Goal: Information Seeking & Learning: Learn about a topic

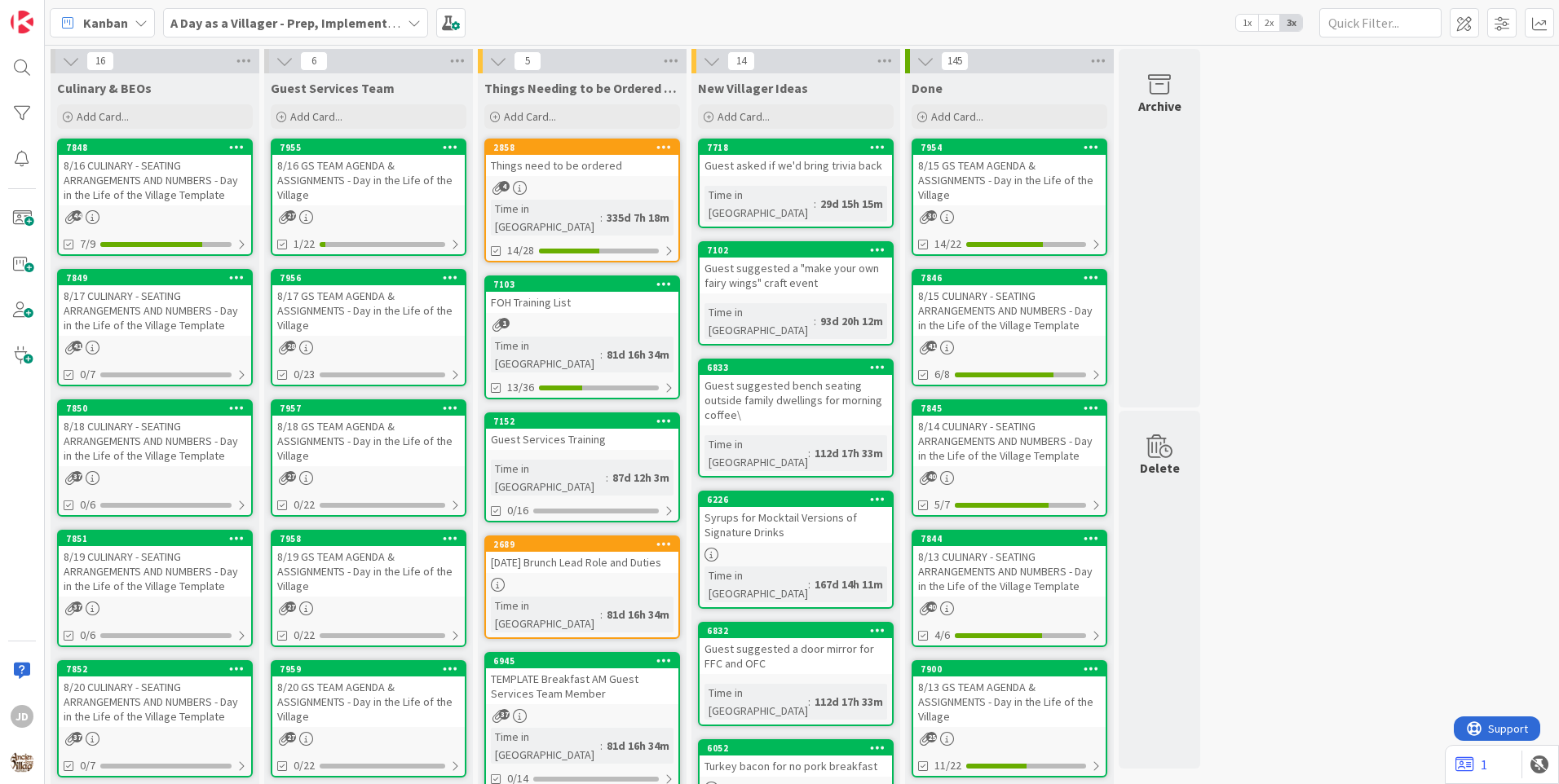
click at [400, 172] on div "8/16 GS TEAM AGENDA & ASSIGNMENTS - Day in the Life of the Village" at bounding box center [369, 180] width 193 height 51
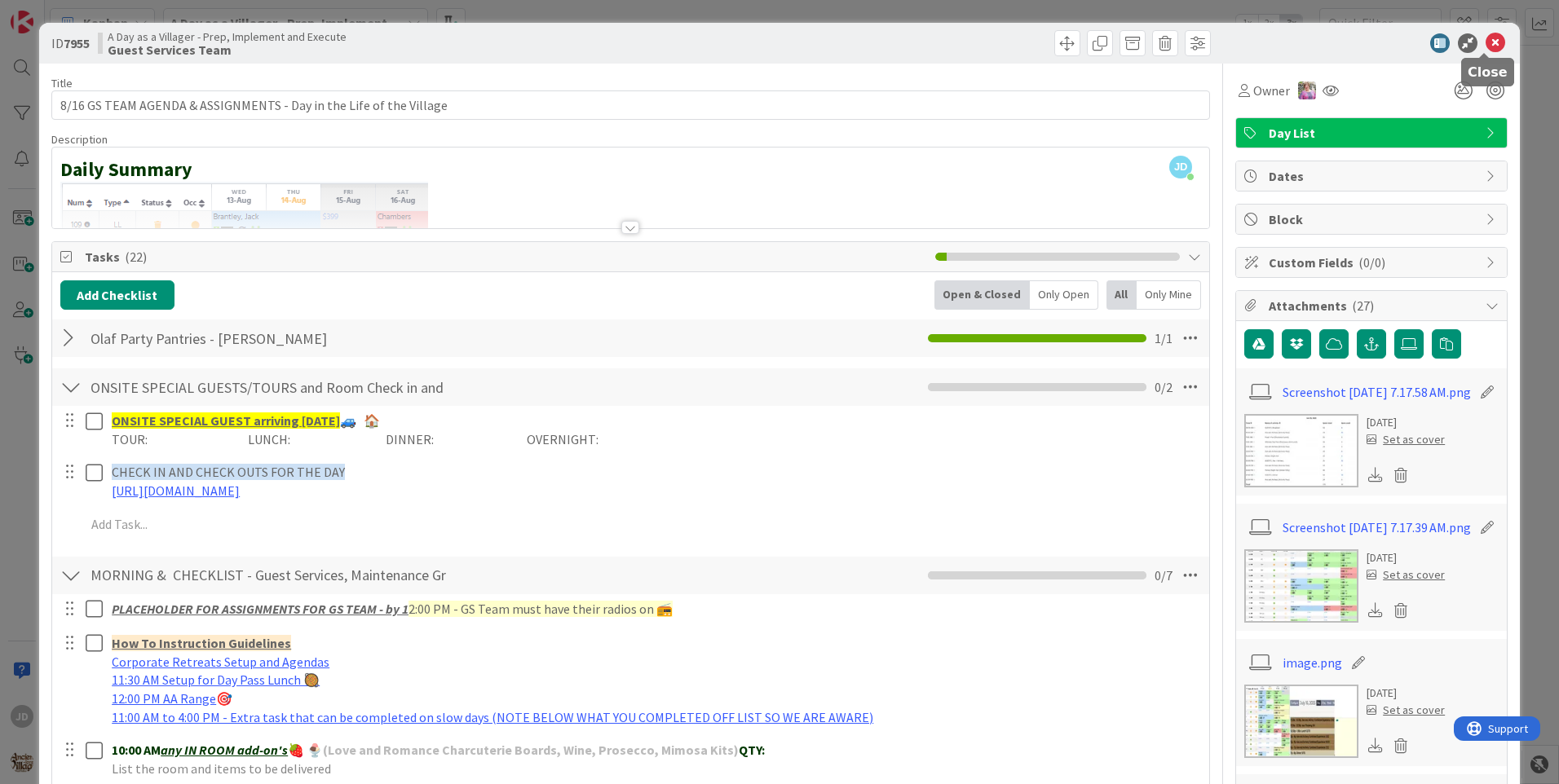
click at [1486, 47] on icon at bounding box center [1495, 43] width 20 height 20
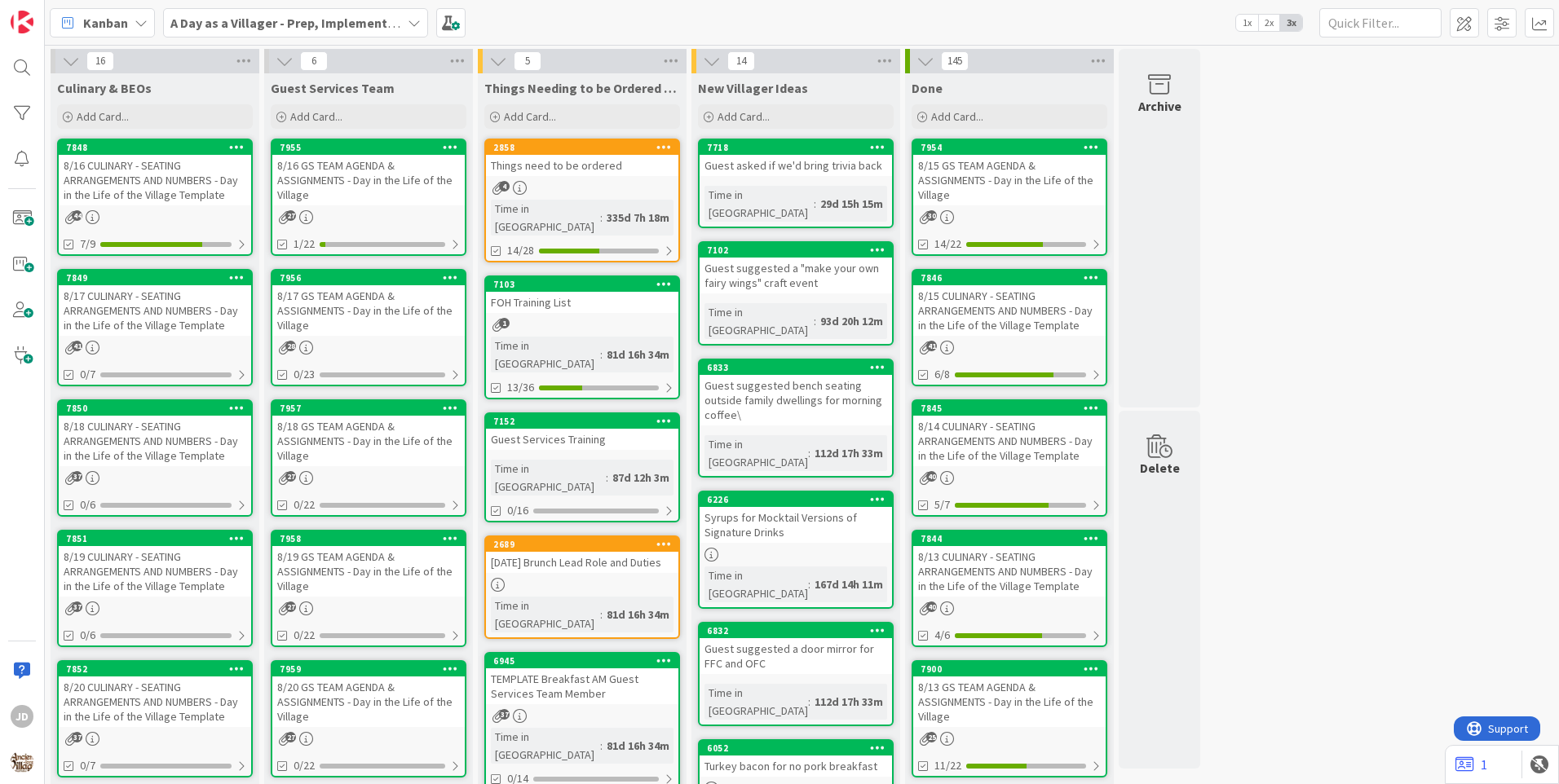
click at [418, 305] on div "8/17 GS TEAM AGENDA & ASSIGNMENTS - Day in the Life of the Village" at bounding box center [369, 311] width 193 height 51
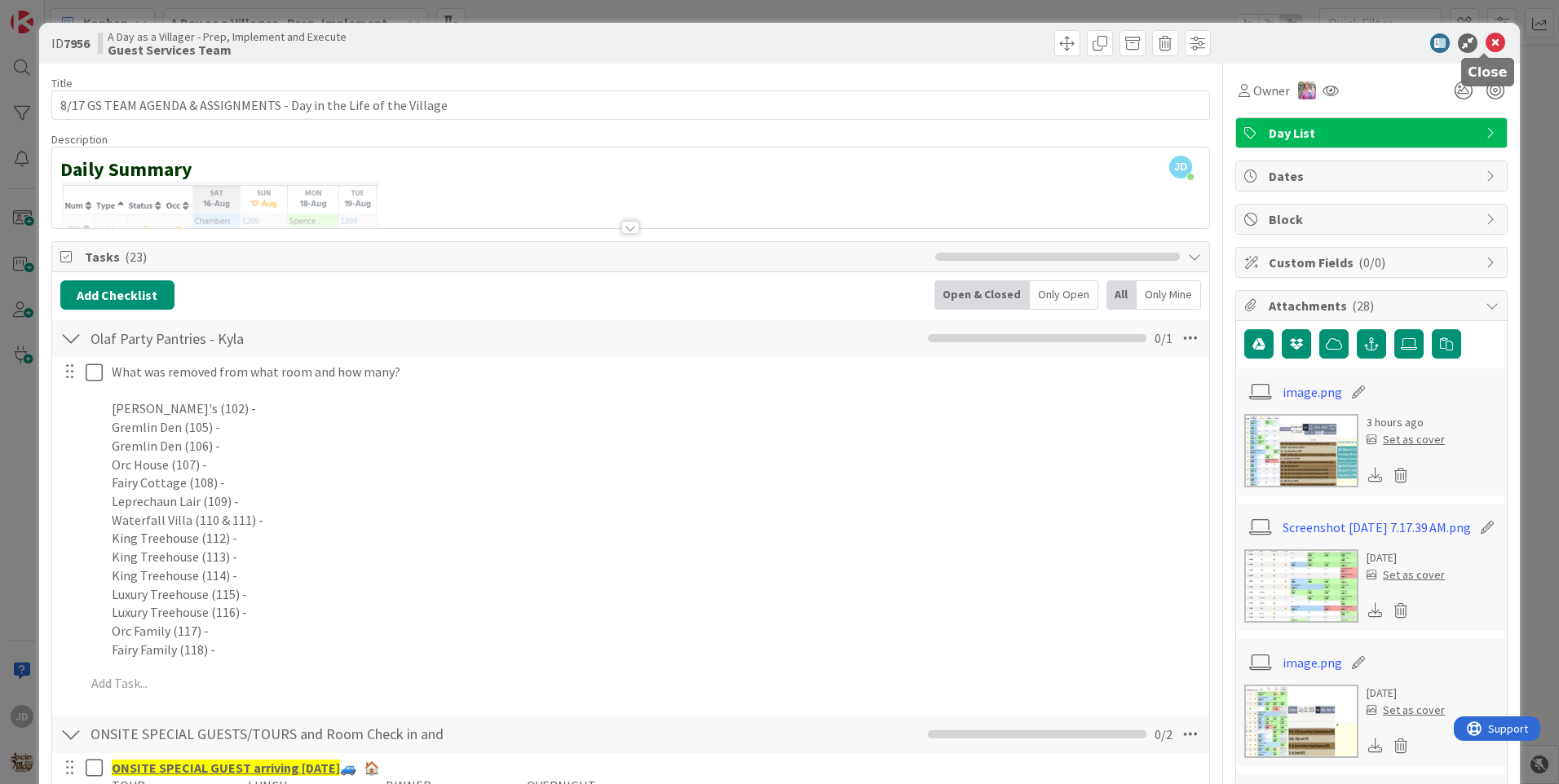
click at [1486, 48] on icon at bounding box center [1495, 43] width 20 height 20
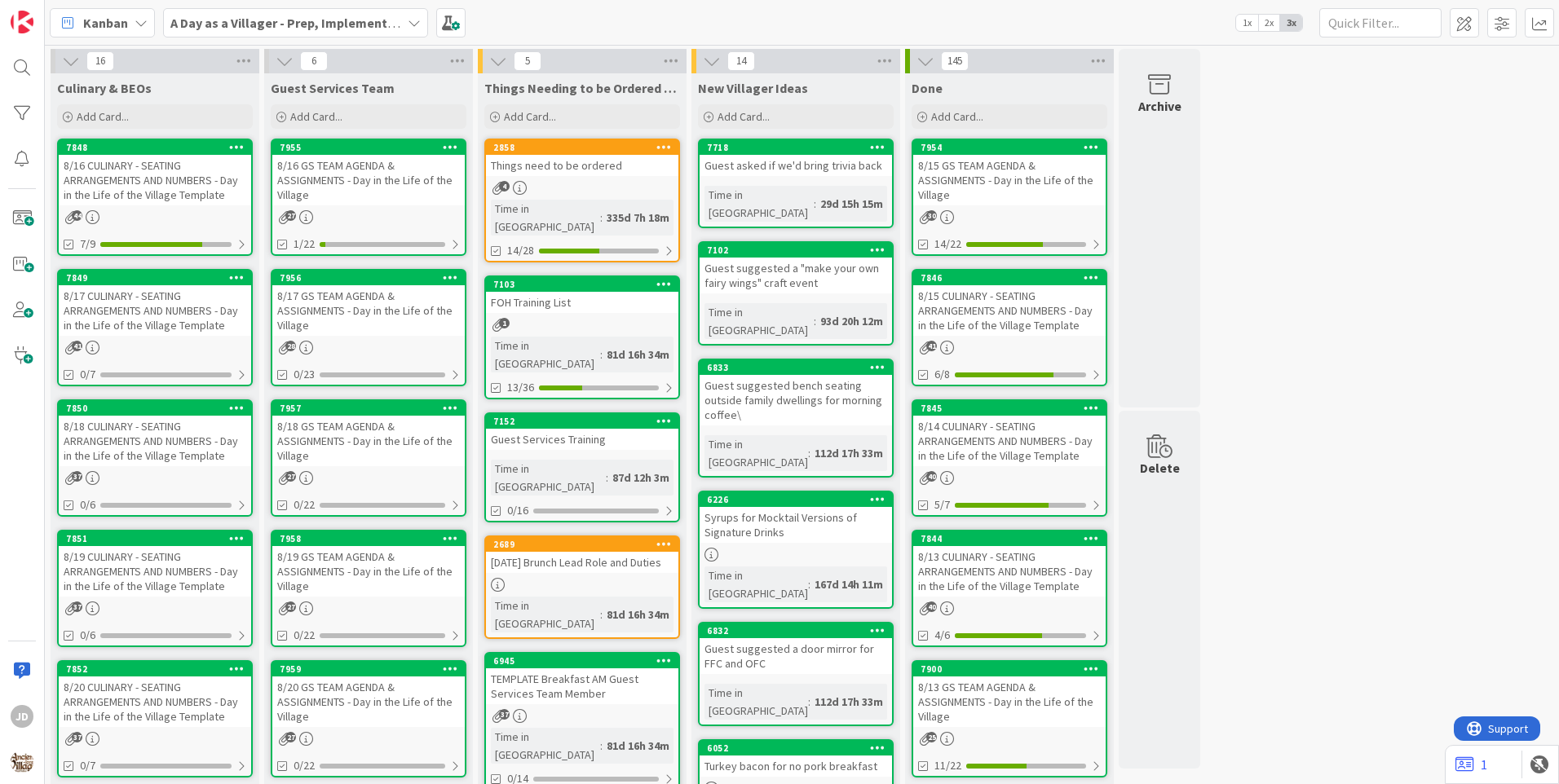
click at [198, 323] on div "8/17 CULINARY - SEATING ARRANGEMENTS AND NUMBERS - Day in the Life of the Villa…" at bounding box center [155, 311] width 193 height 51
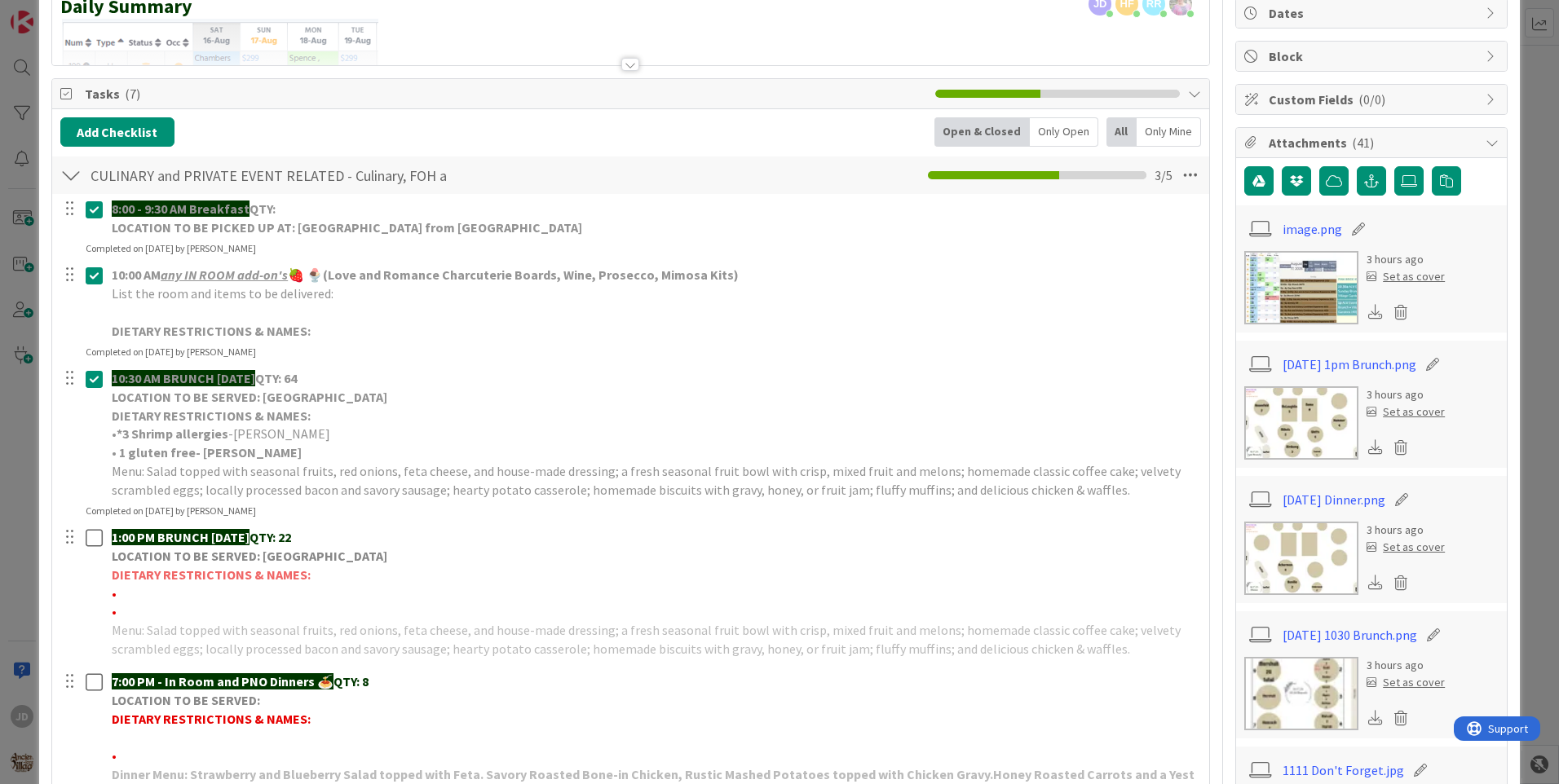
scroll to position [245, 0]
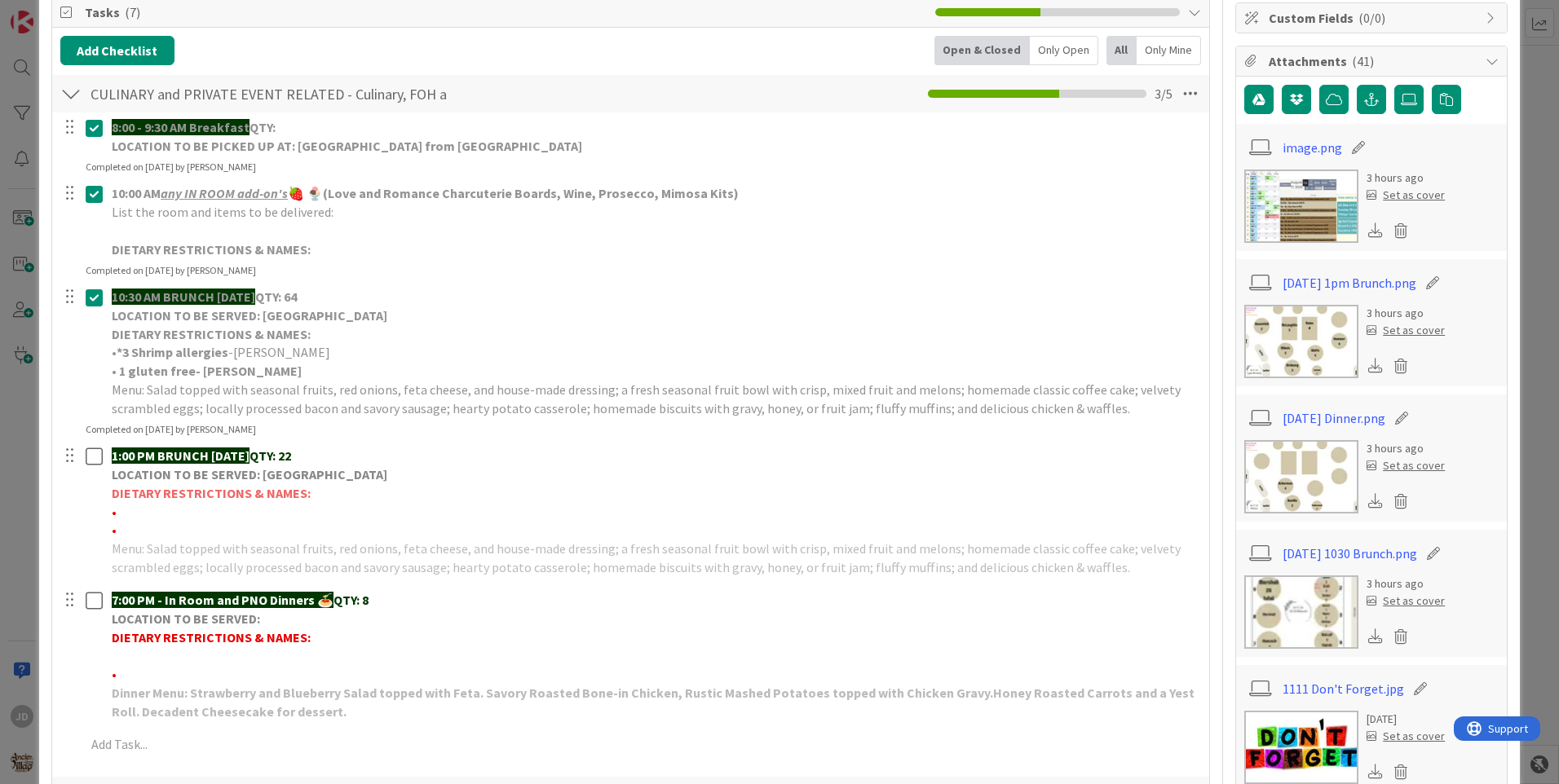
click at [1307, 348] on img at bounding box center [1302, 342] width 114 height 73
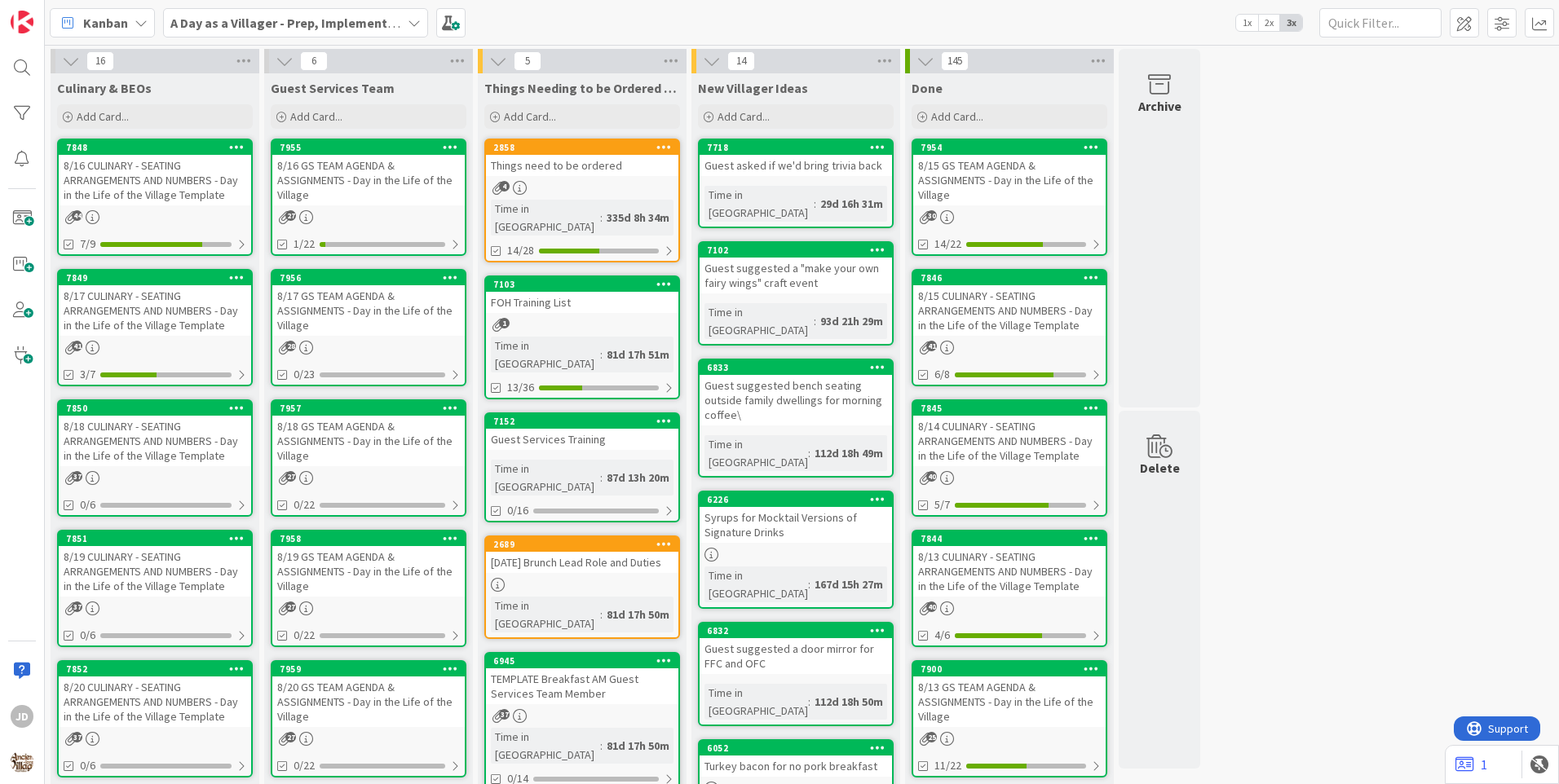
click at [142, 334] on div "8/17 CULINARY - SEATING ARRANGEMENTS AND NUMBERS - Day in the Life of the Villa…" at bounding box center [155, 311] width 193 height 51
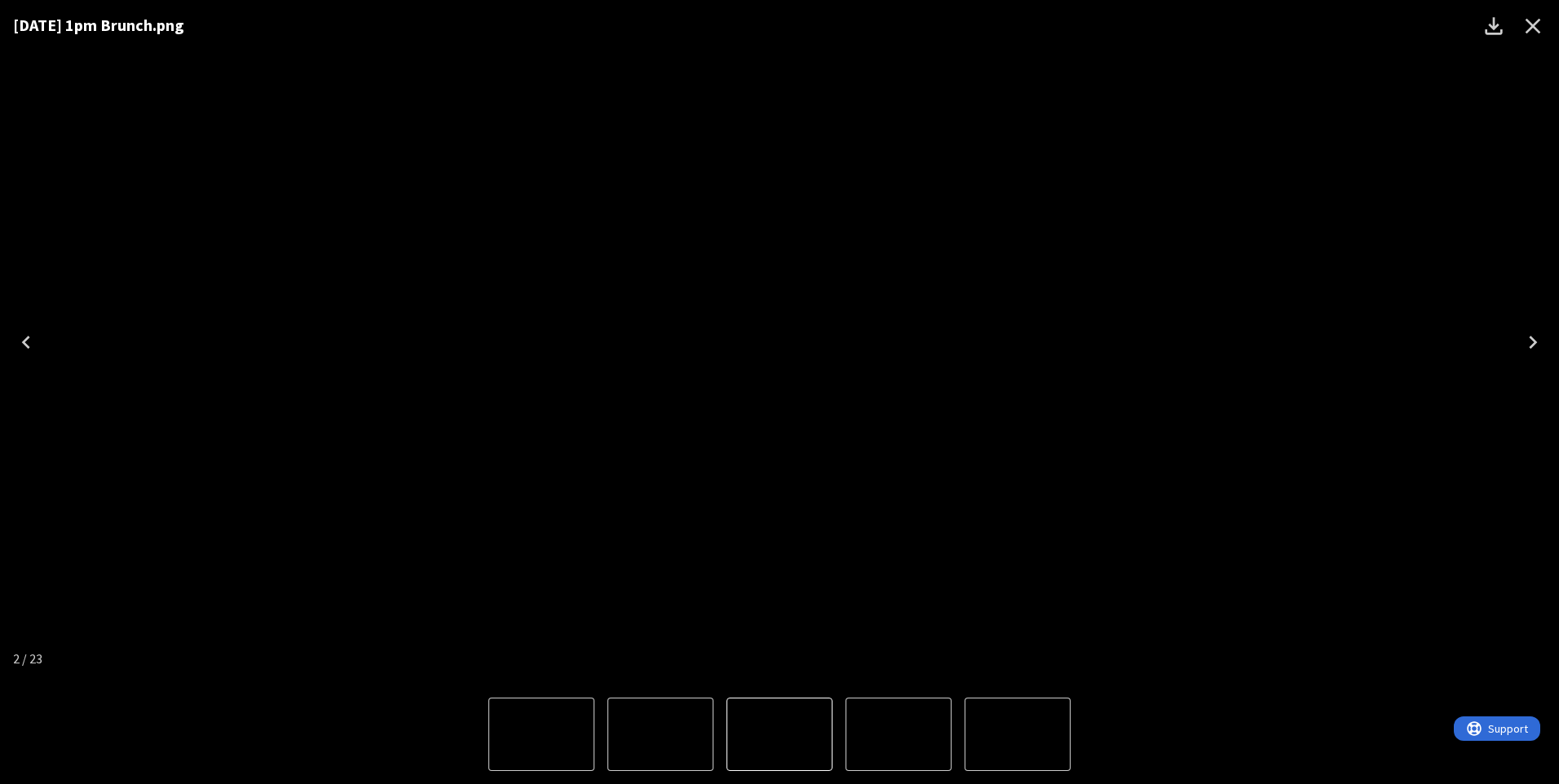
click at [976, 739] on button "4 of 23" at bounding box center [1018, 734] width 106 height 73
click at [660, 734] on img "3 of 23" at bounding box center [660, 734] width 0 height 0
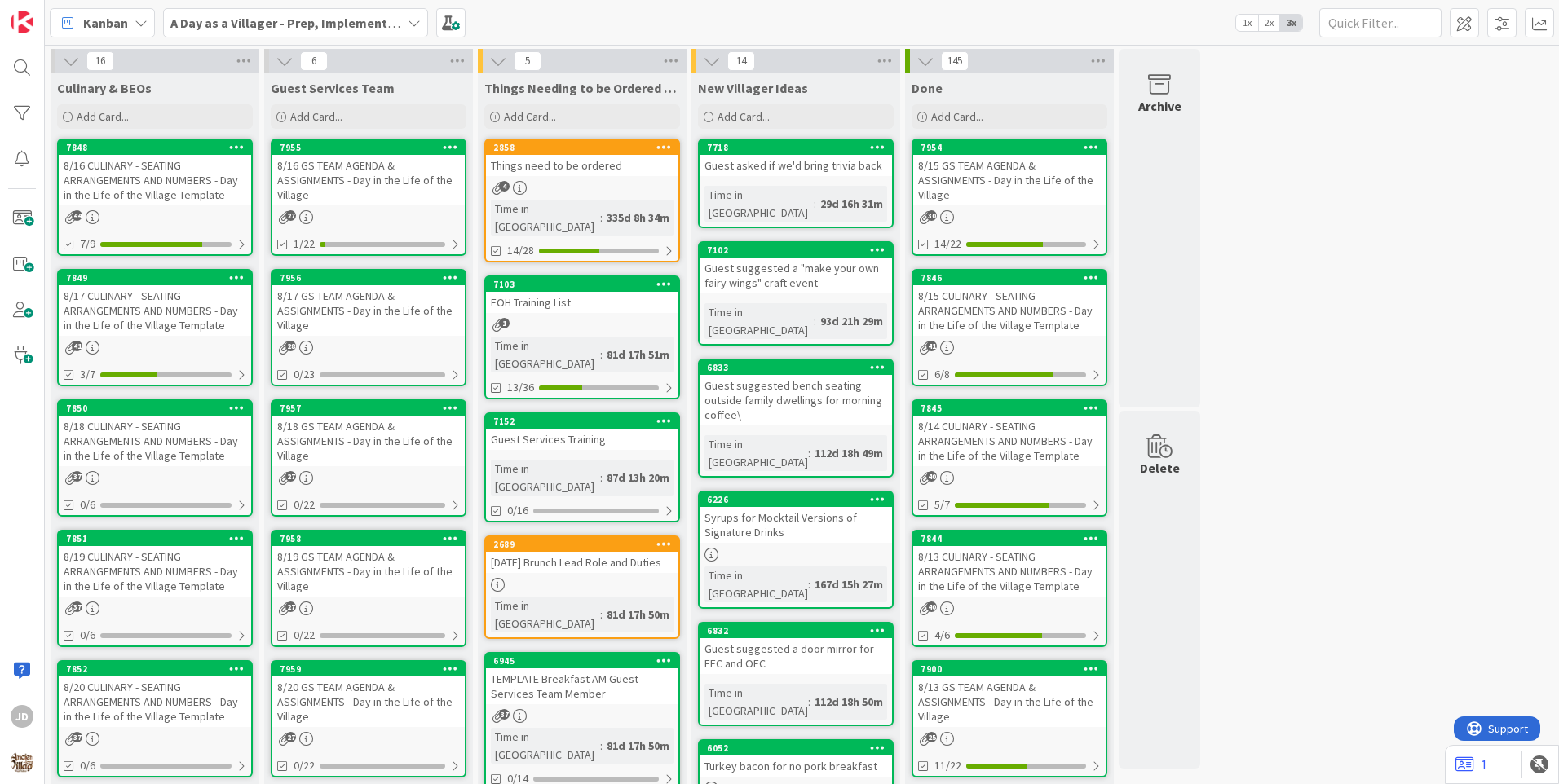
scroll to position [82, 0]
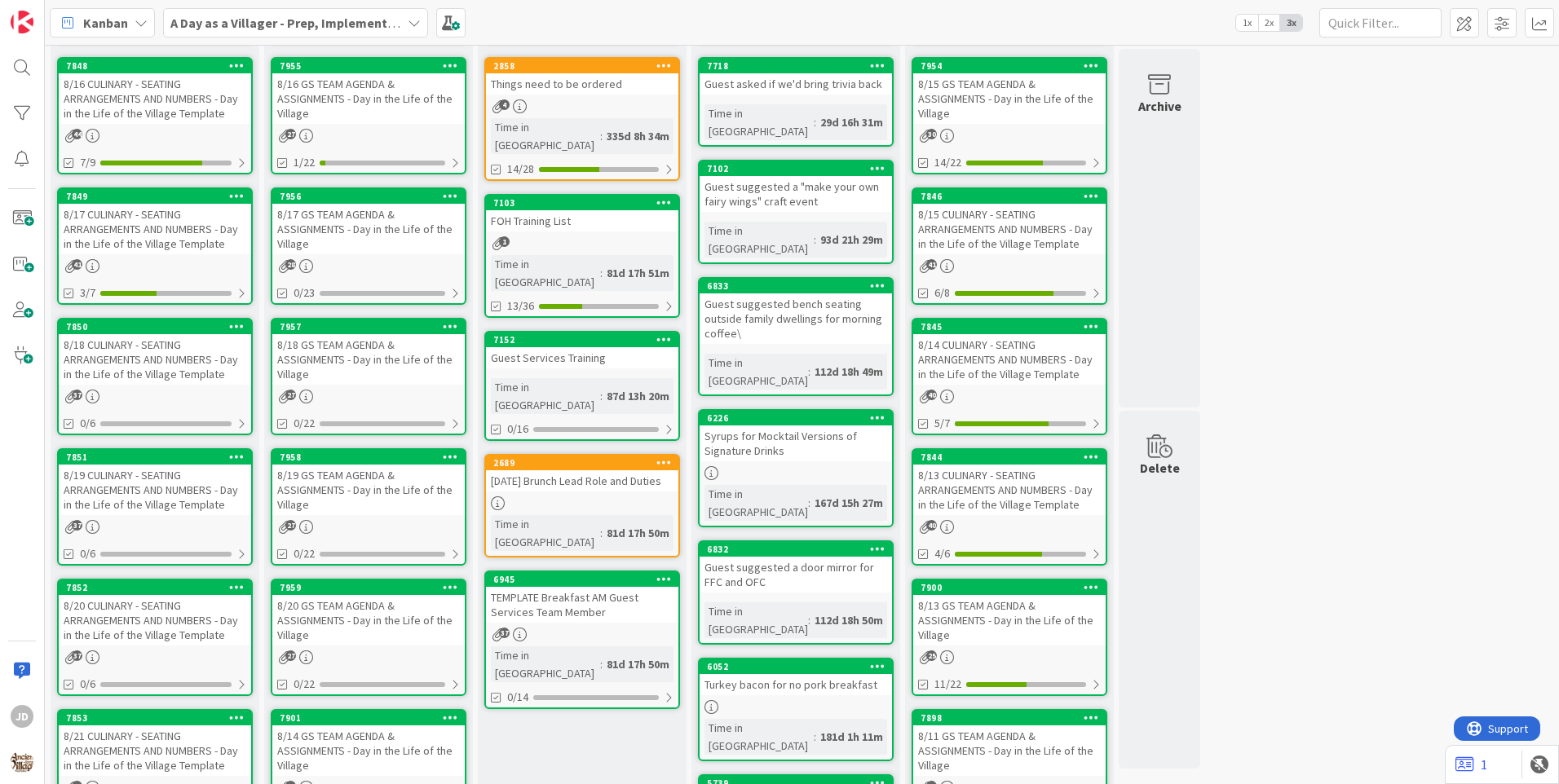
click at [386, 214] on div "8/17 GS TEAM AGENDA & ASSIGNMENTS - Day in the Life of the Village" at bounding box center [369, 229] width 193 height 51
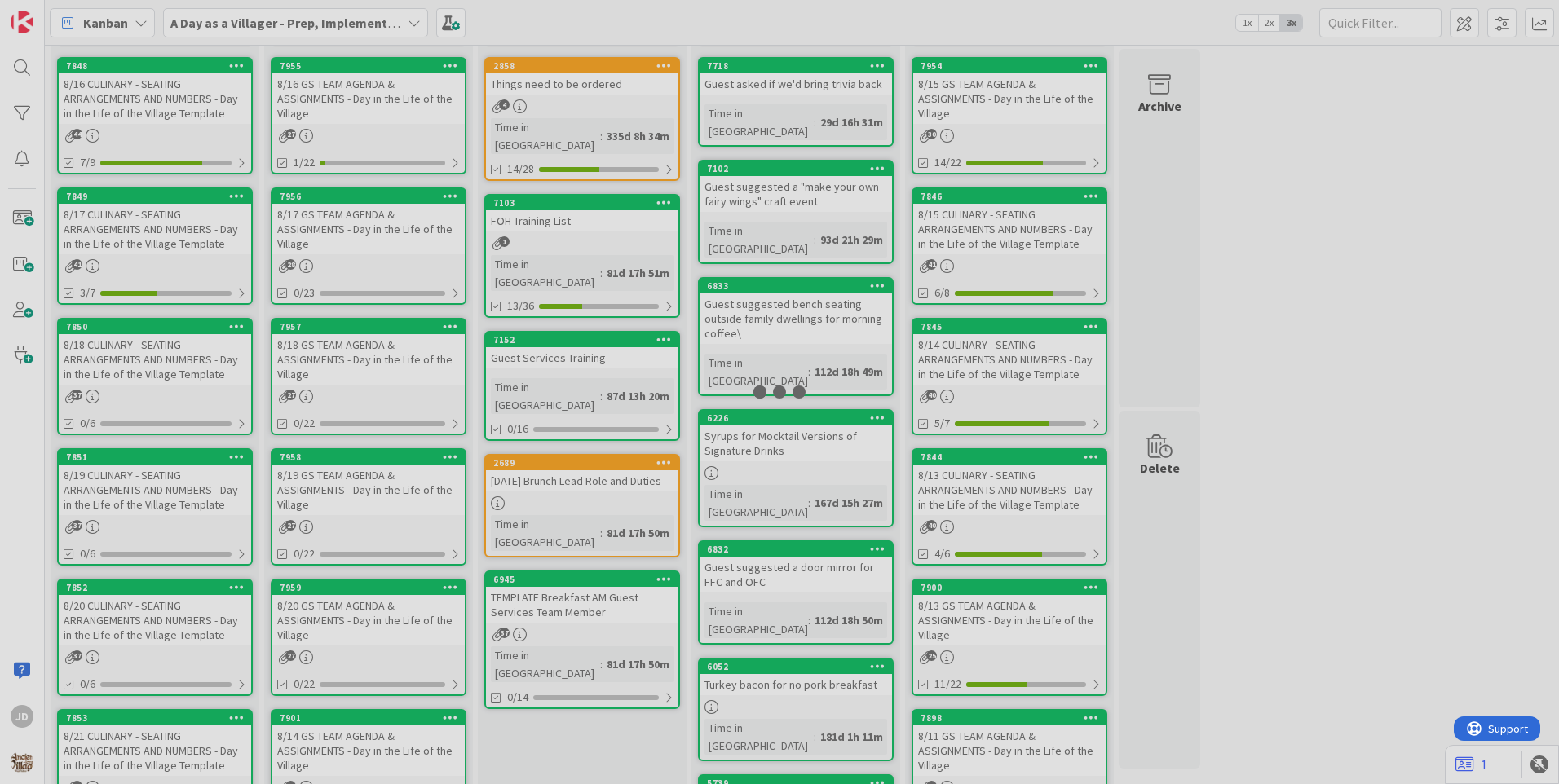
click at [386, 214] on div at bounding box center [780, 392] width 1559 height 784
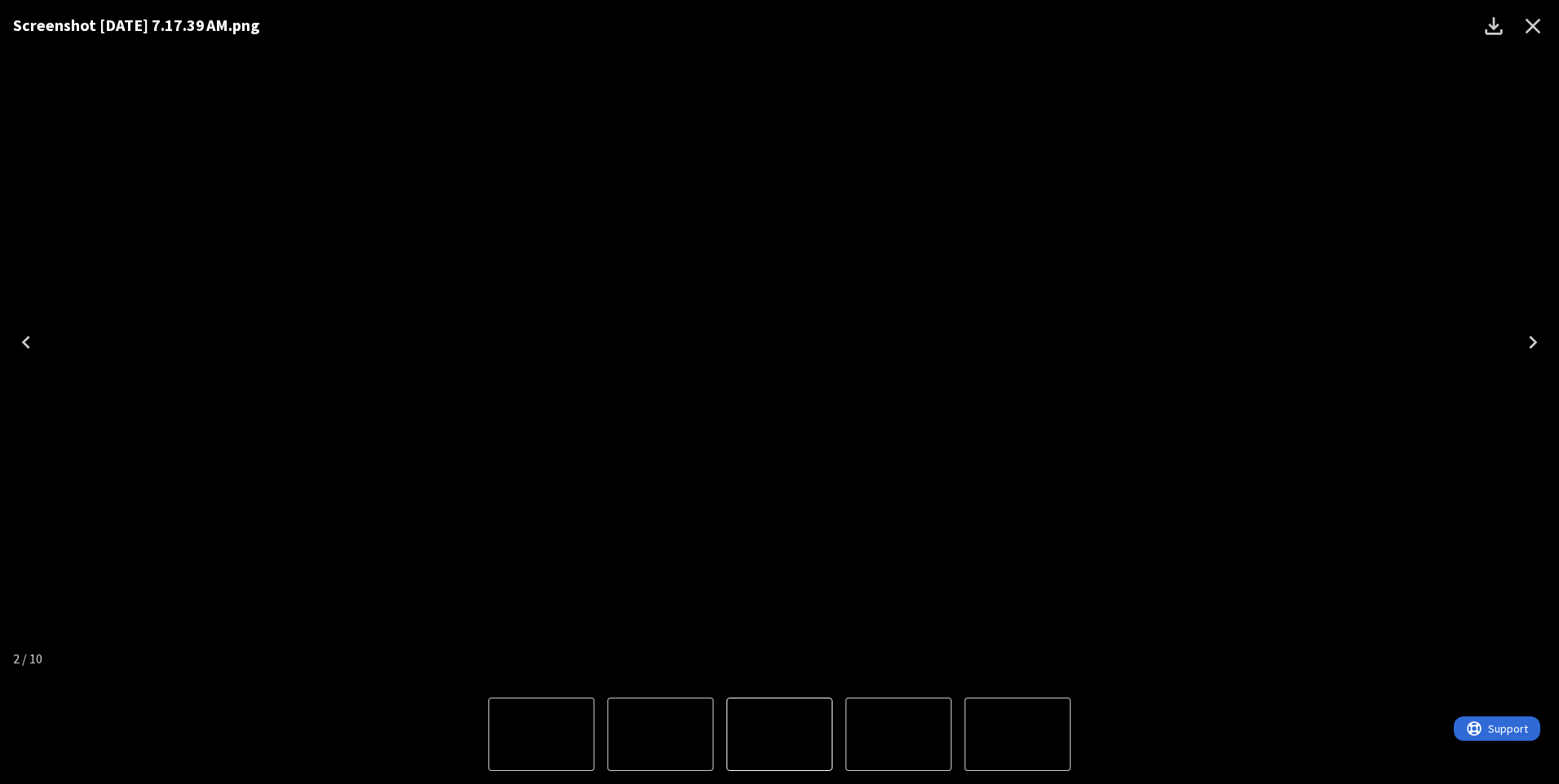
click at [1529, 24] on icon "Close" at bounding box center [1533, 26] width 26 height 26
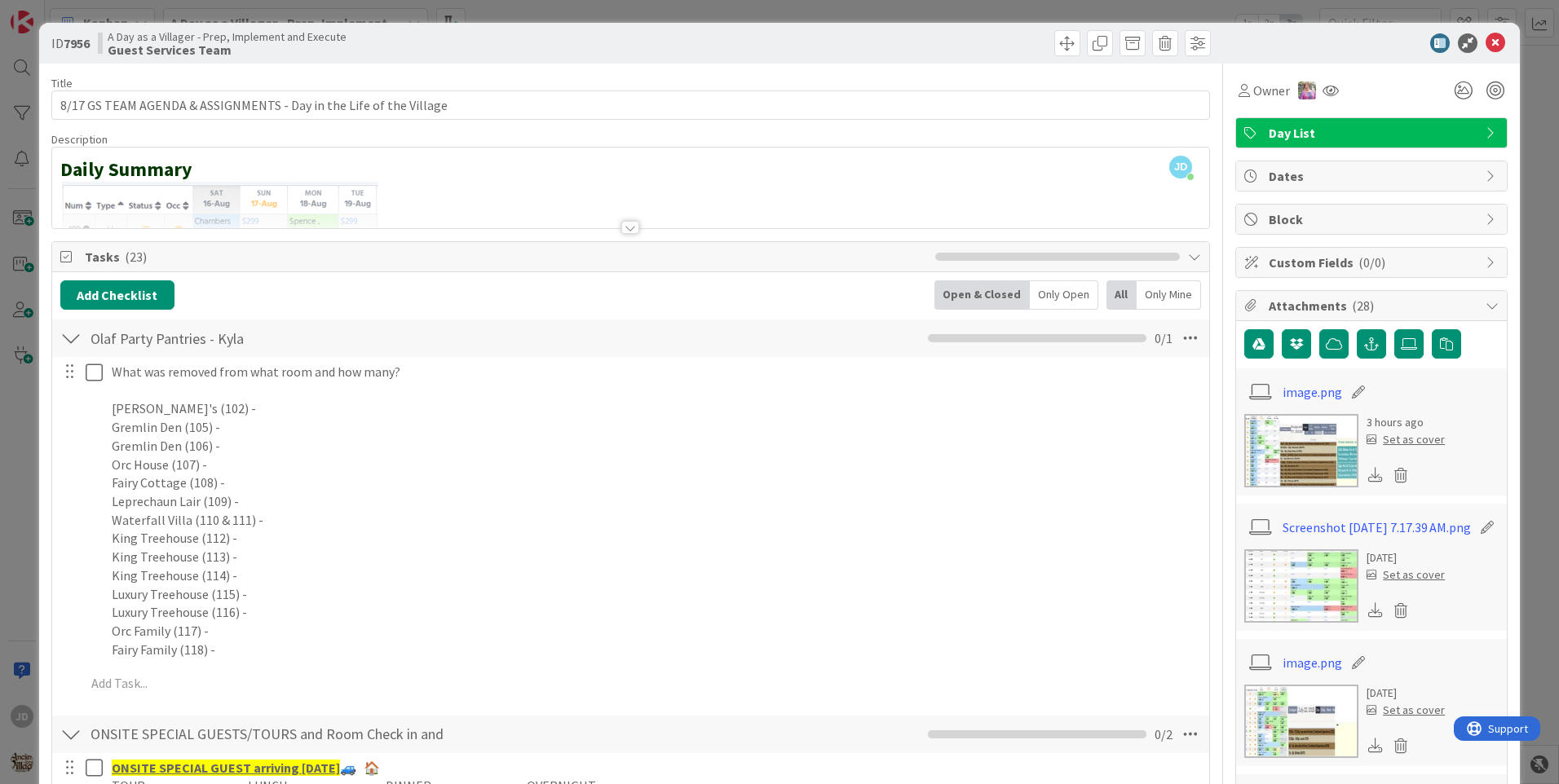
click at [1490, 33] on icon at bounding box center [1495, 43] width 20 height 20
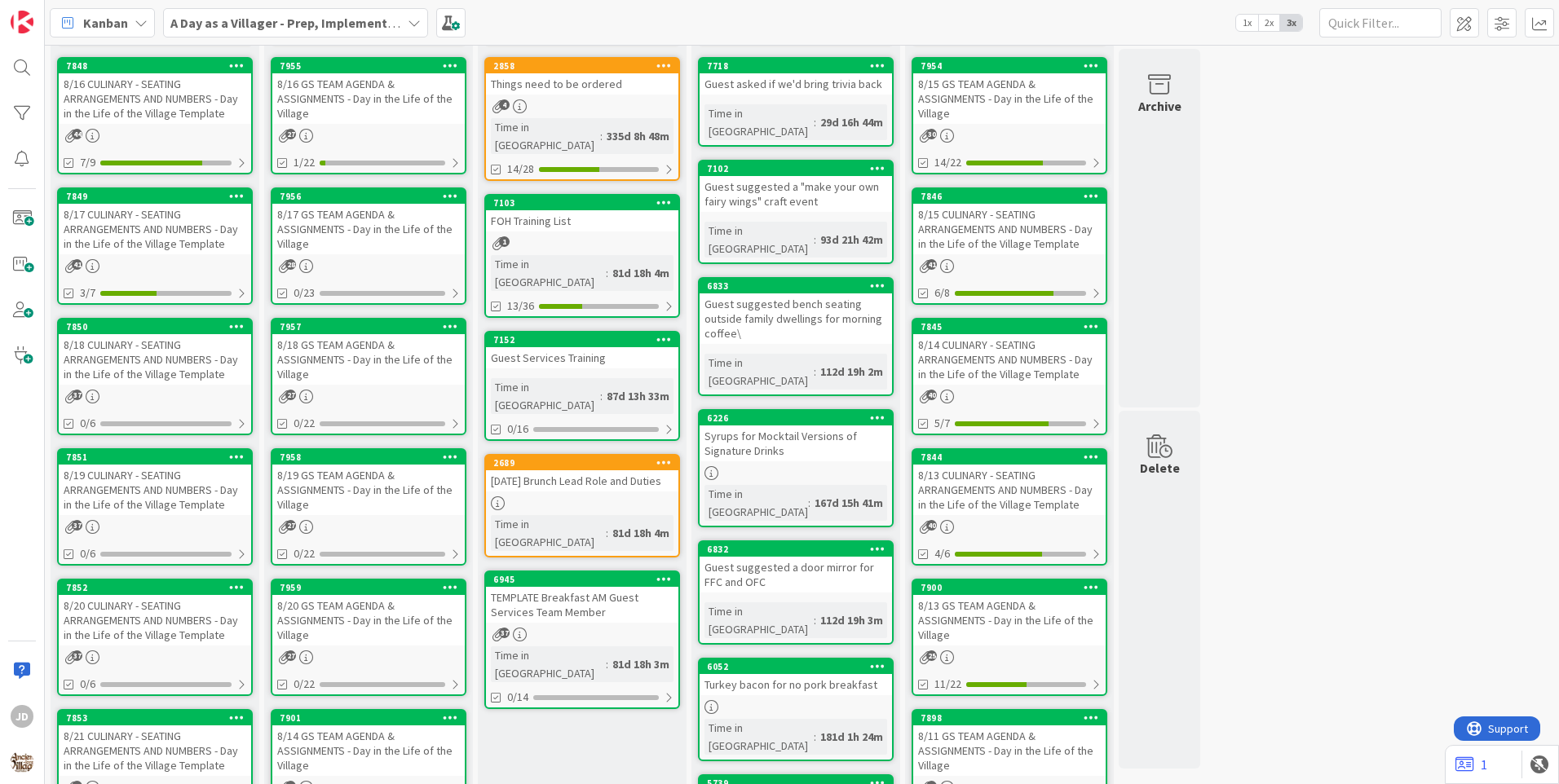
click at [210, 270] on div "41" at bounding box center [155, 266] width 193 height 14
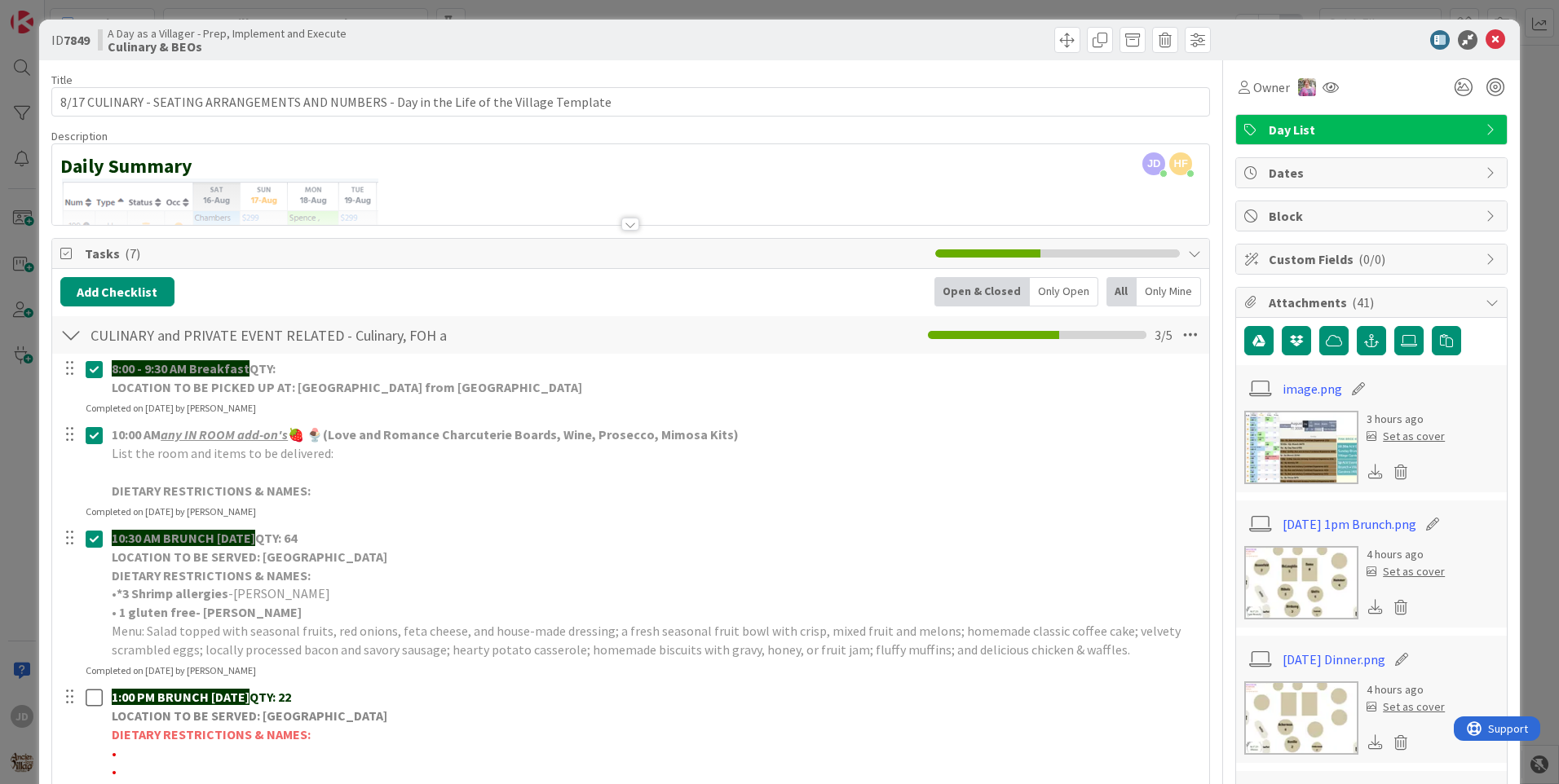
scroll to position [2, 0]
click at [1488, 33] on icon at bounding box center [1495, 41] width 20 height 20
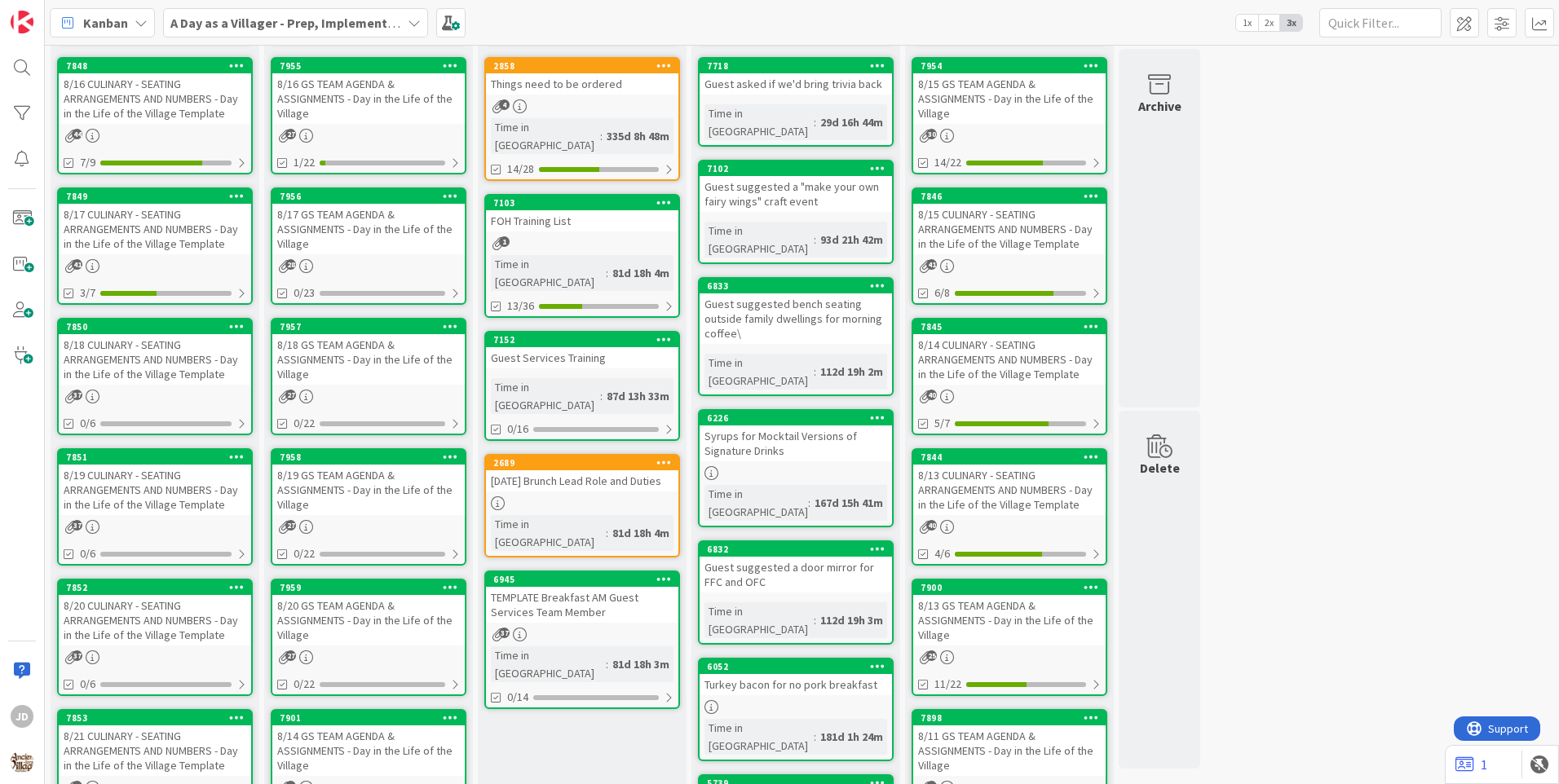
click at [396, 272] on div "28" at bounding box center [369, 266] width 193 height 14
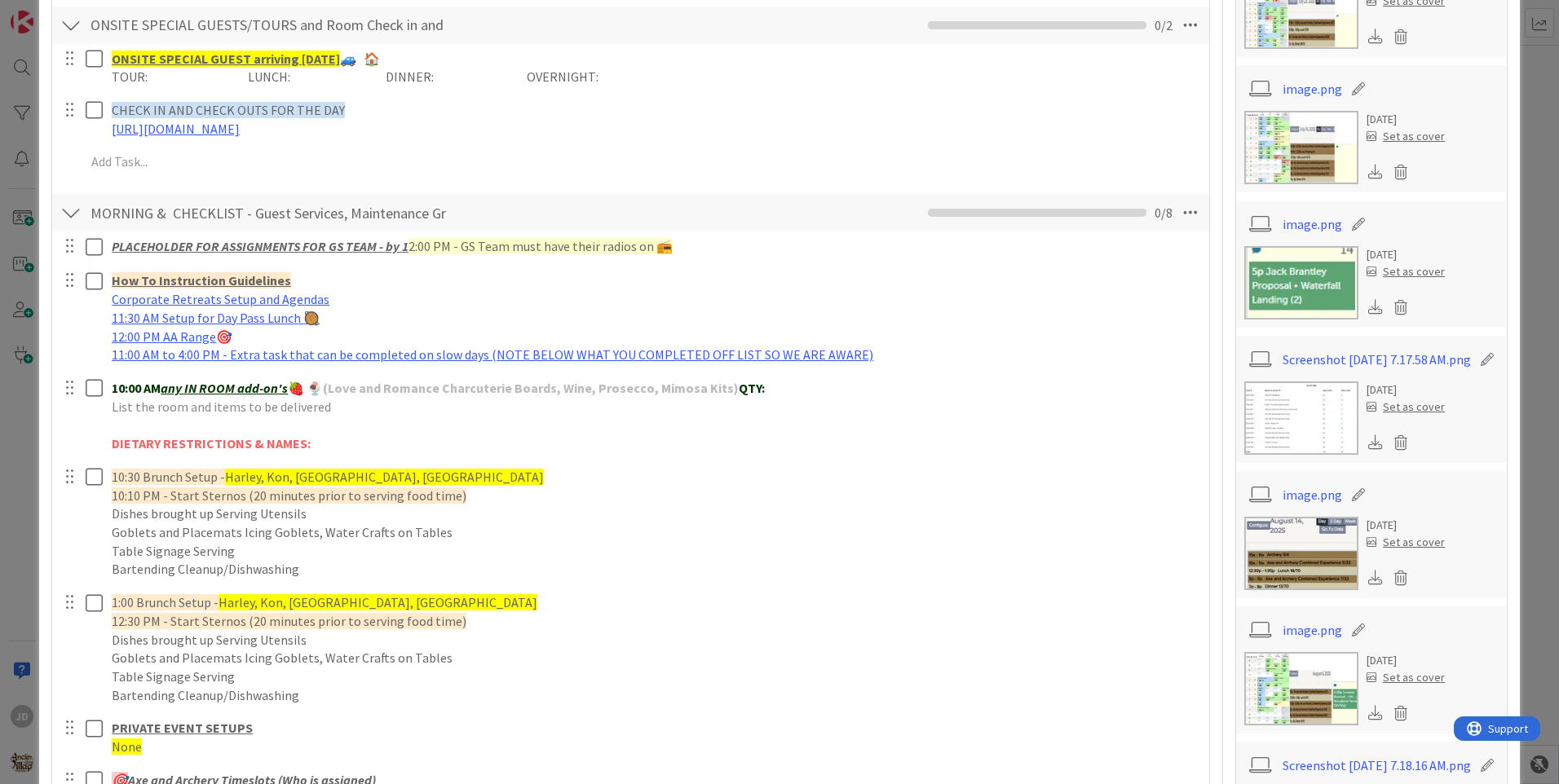
scroll to position [709, 0]
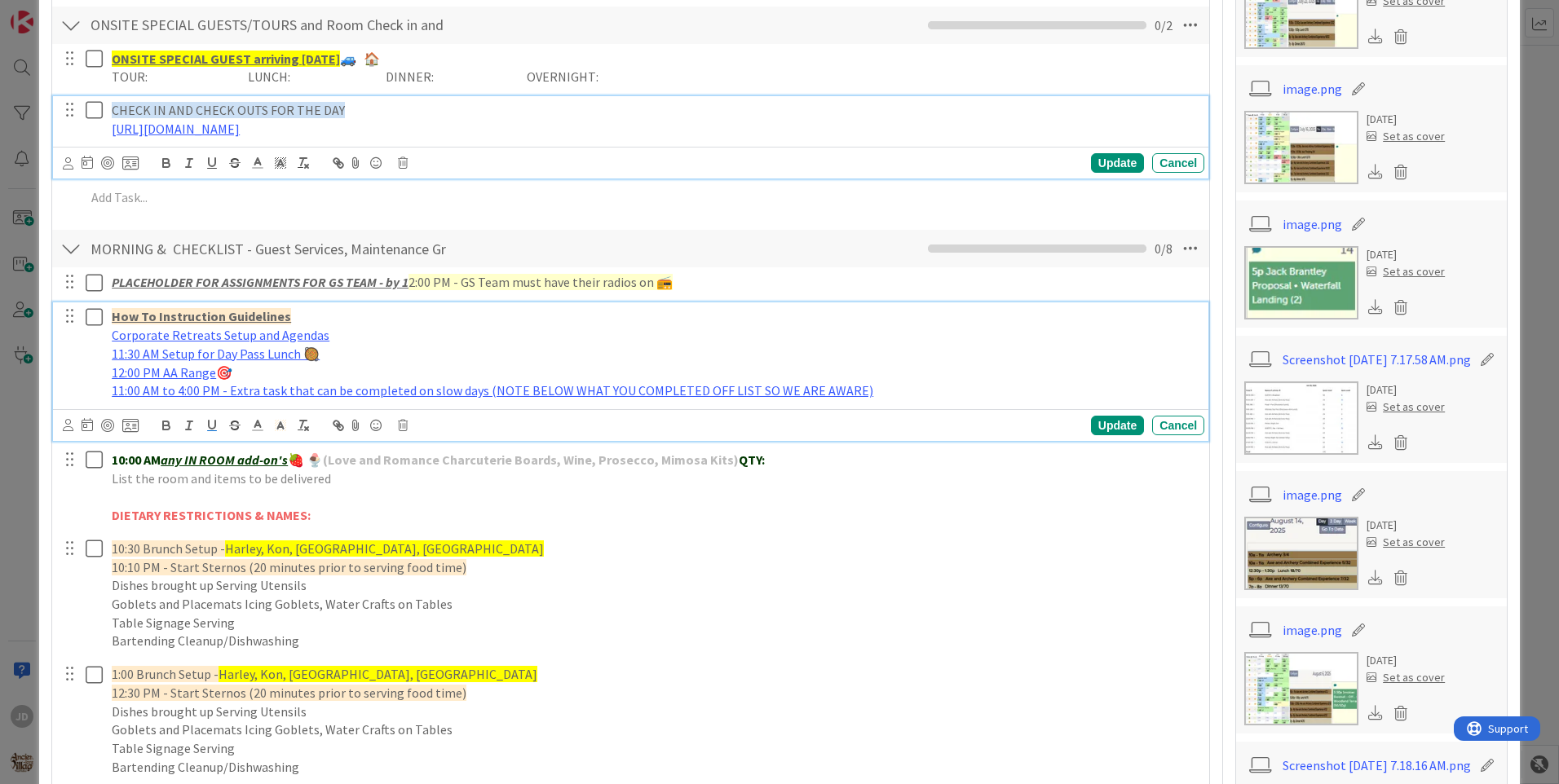
drag, startPoint x: 881, startPoint y: 278, endPoint x: 527, endPoint y: 104, distance: 394.5
